Goal: Transaction & Acquisition: Purchase product/service

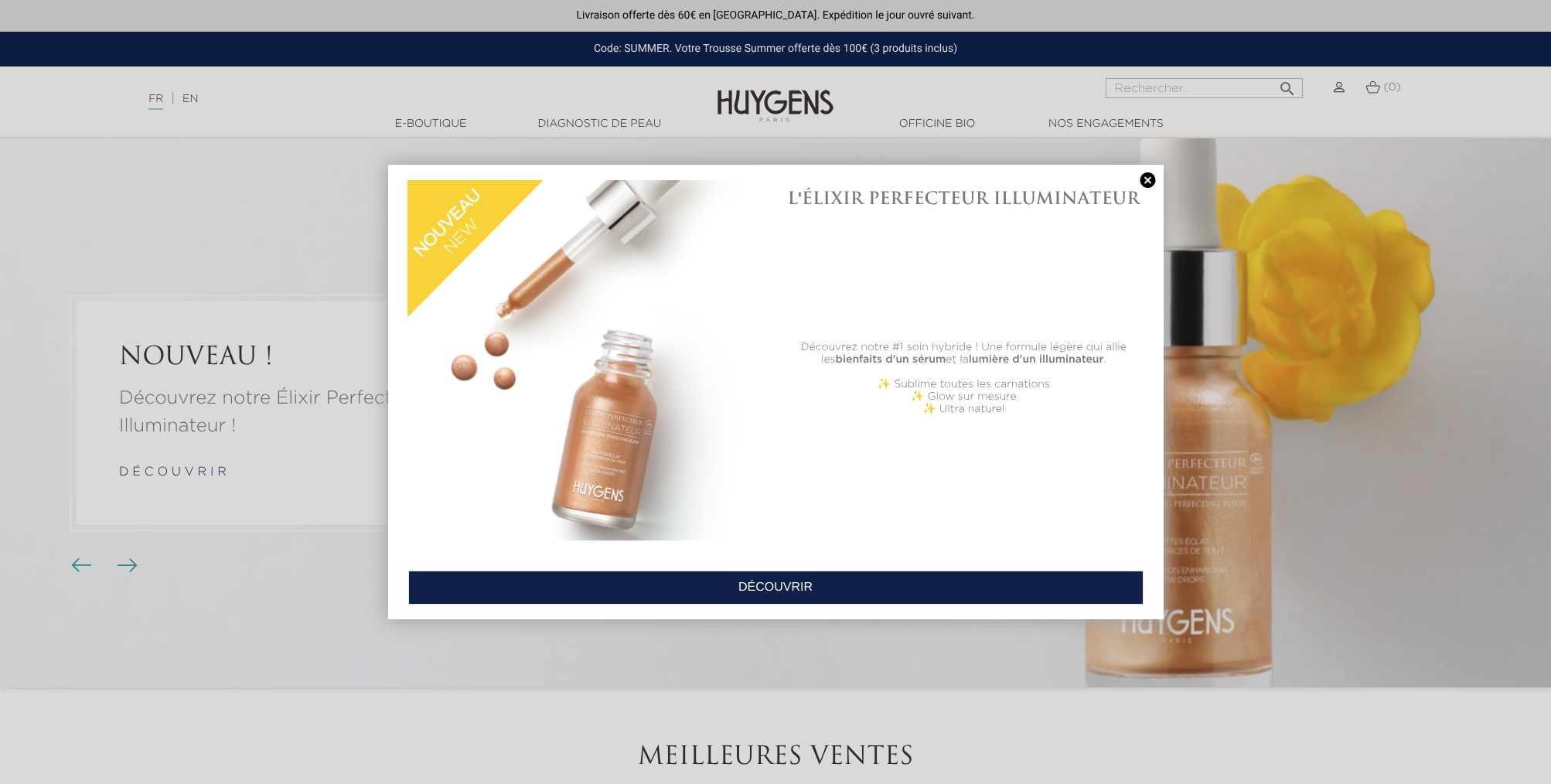
click at [1147, 179] on link at bounding box center [1148, 180] width 22 height 16
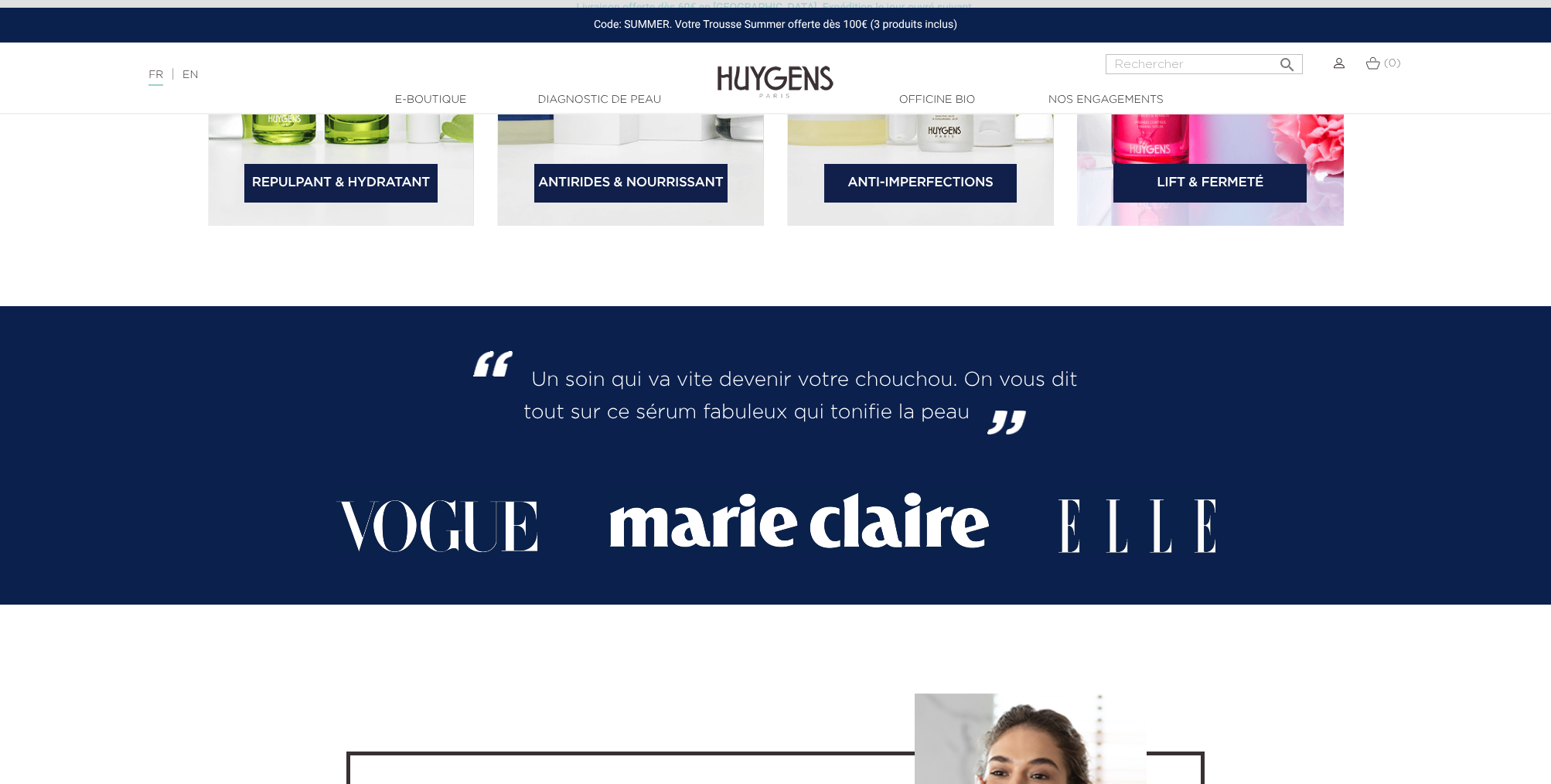
scroll to position [2602, 0]
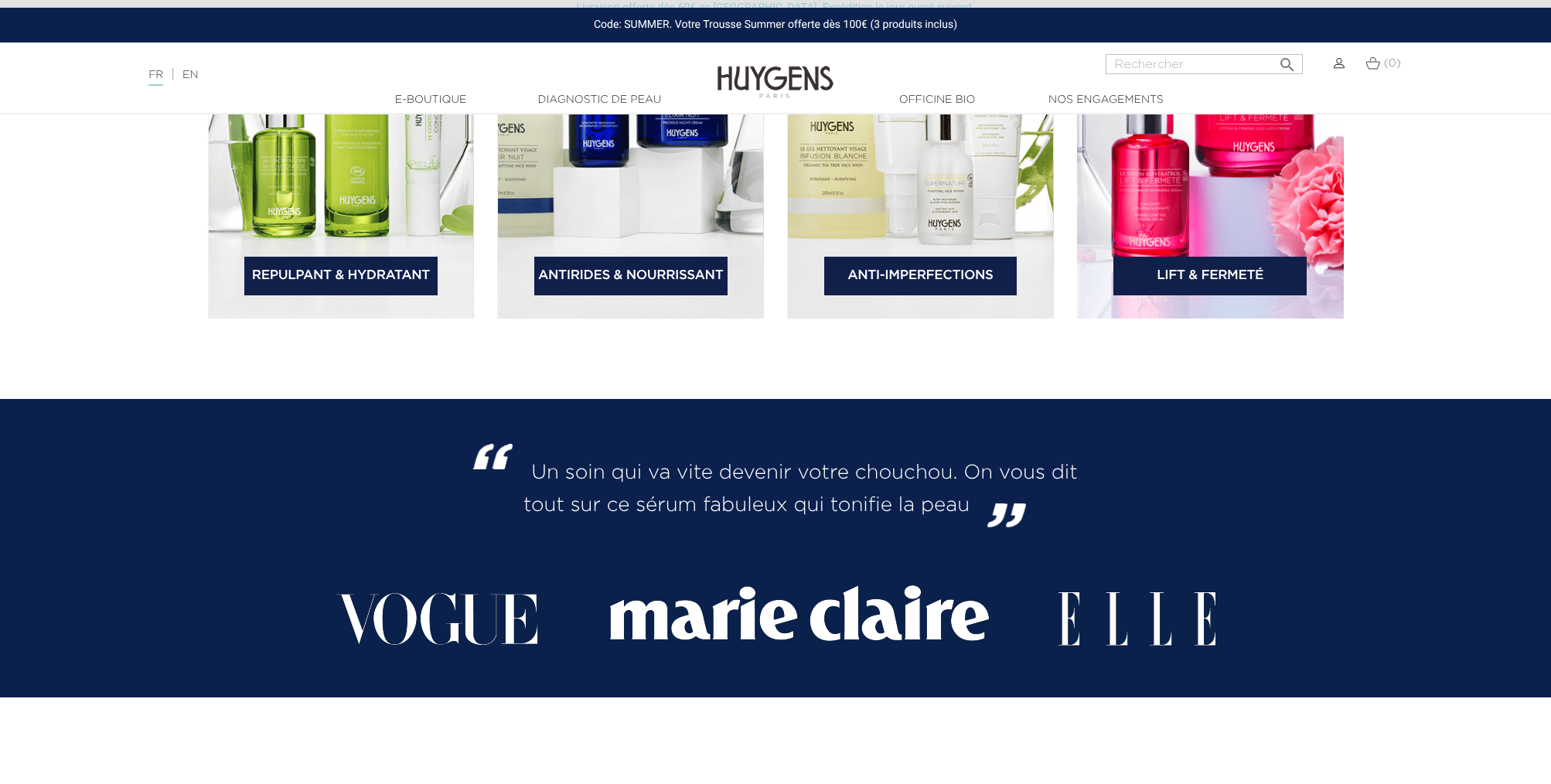
click at [588, 184] on img at bounding box center [631, 126] width 267 height 385
click at [638, 280] on link "Antirides & Nourrissant" at bounding box center [631, 276] width 193 height 39
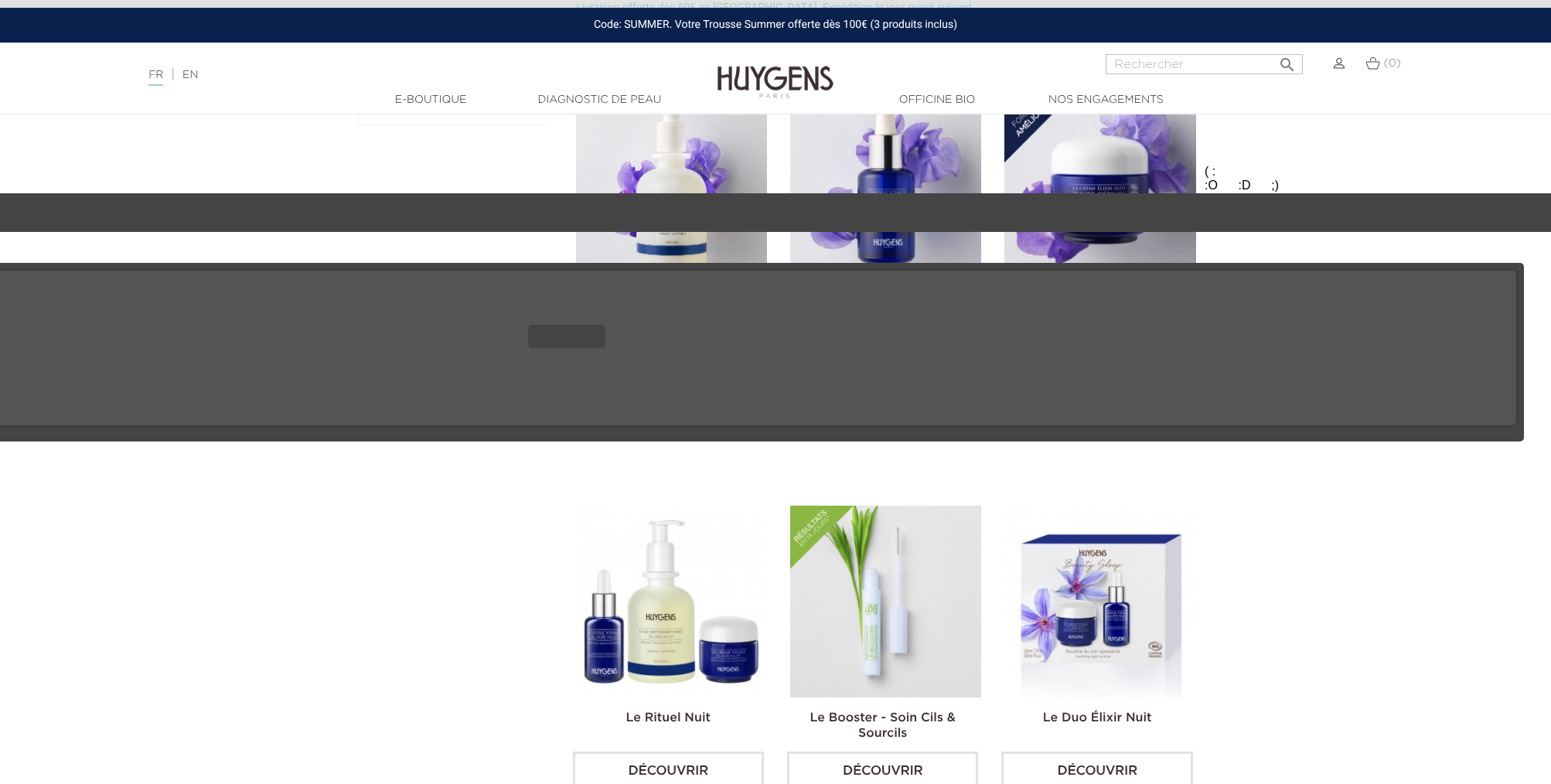
scroll to position [613, 0]
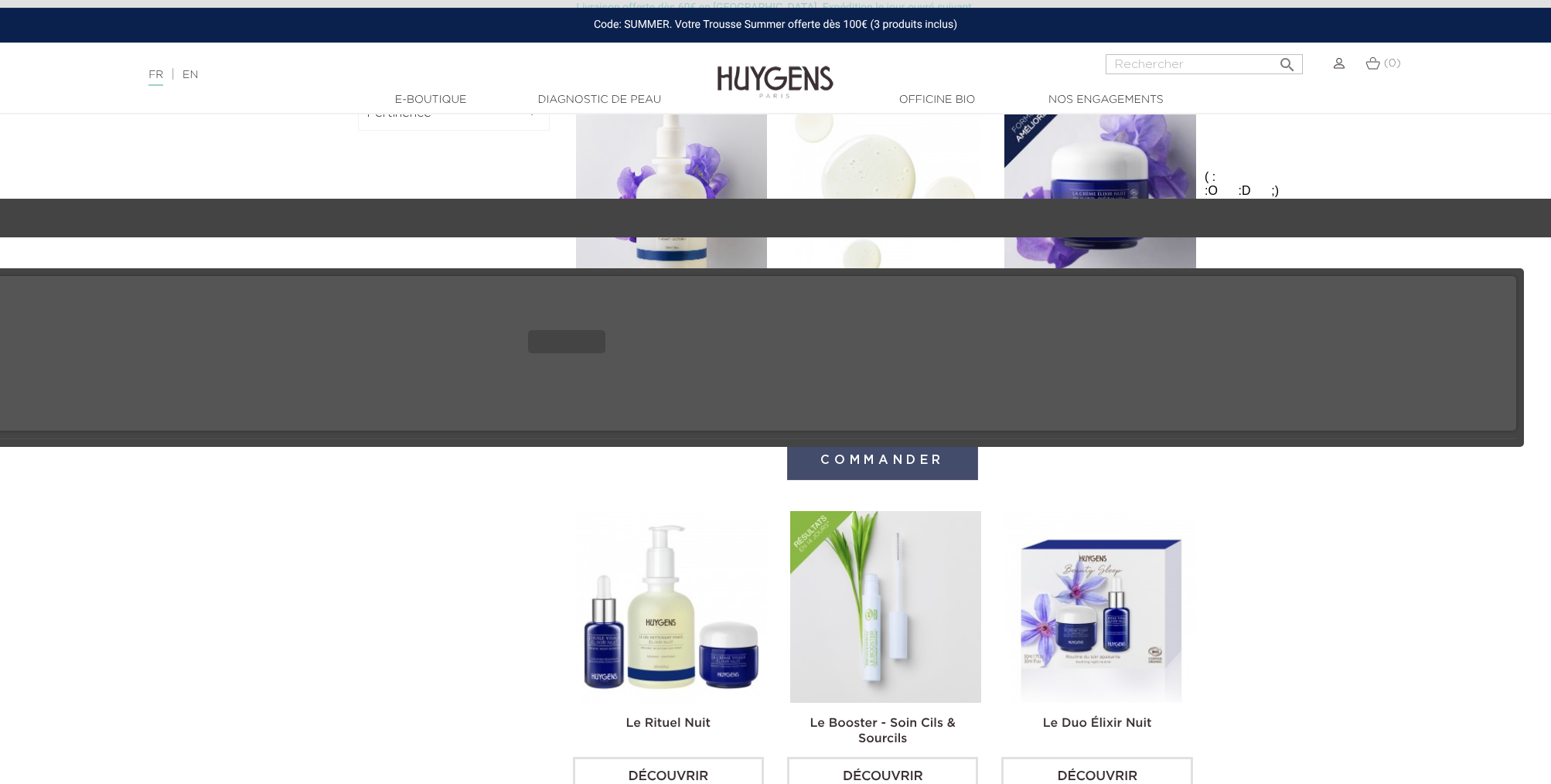
click at [879, 454] on button "Commander" at bounding box center [882, 460] width 191 height 40
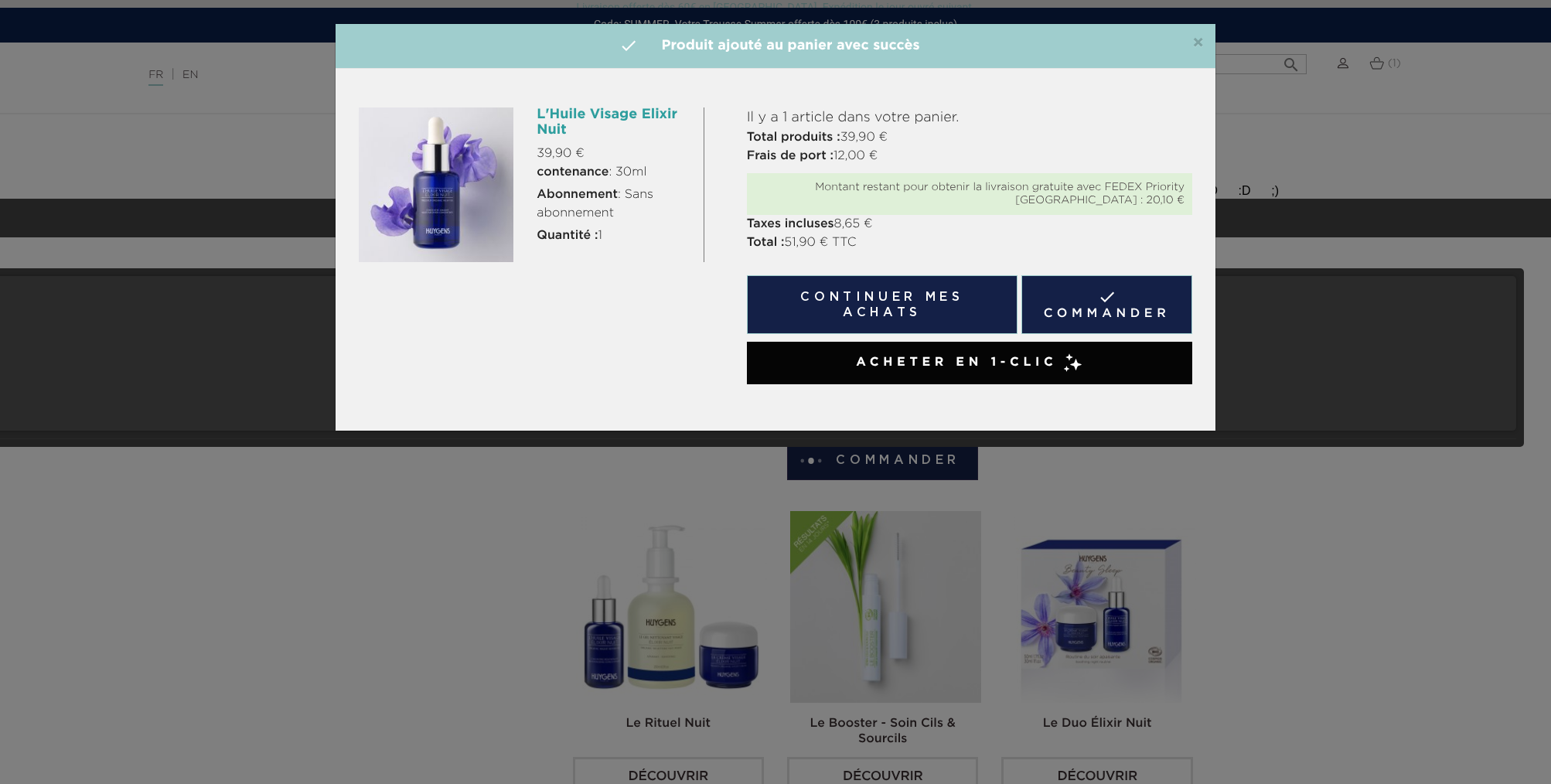
click at [1064, 365] on icon at bounding box center [1073, 362] width 19 height 19
